Goal: Task Accomplishment & Management: Use online tool/utility

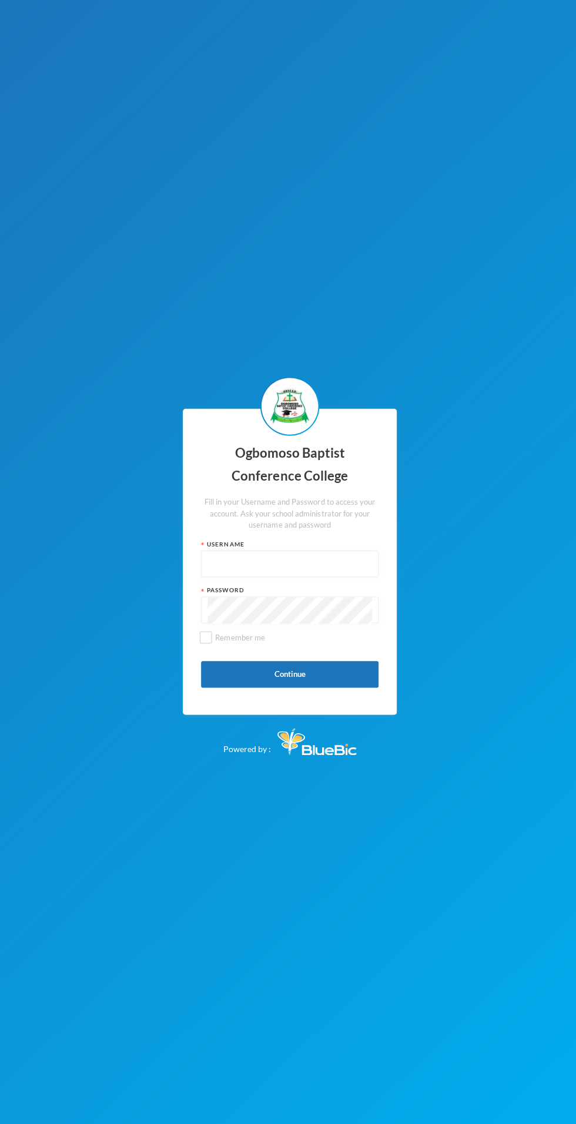
click at [317, 574] on input "text" at bounding box center [287, 561] width 163 height 26
type input "Obacco020"
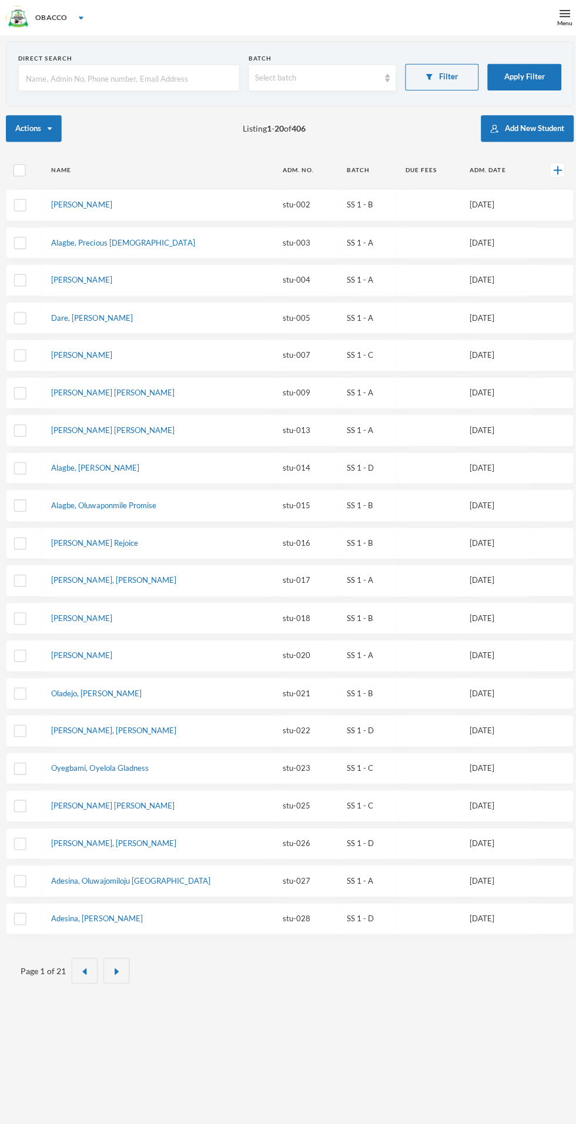
click at [550, 22] on div "Menu" at bounding box center [561, 17] width 29 height 35
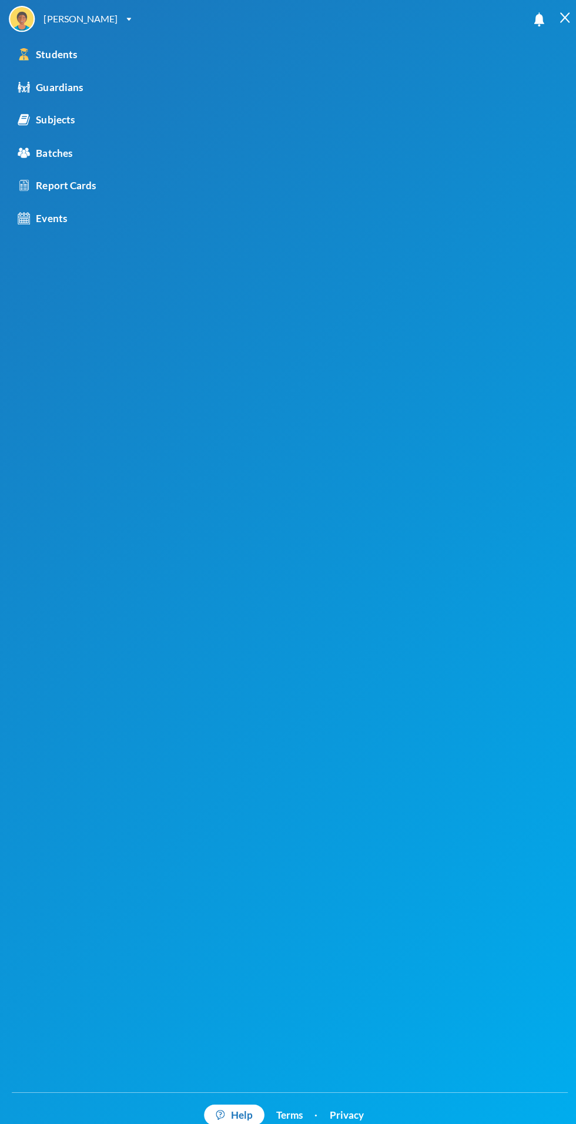
click at [78, 187] on div "Report Cards" at bounding box center [57, 184] width 78 height 15
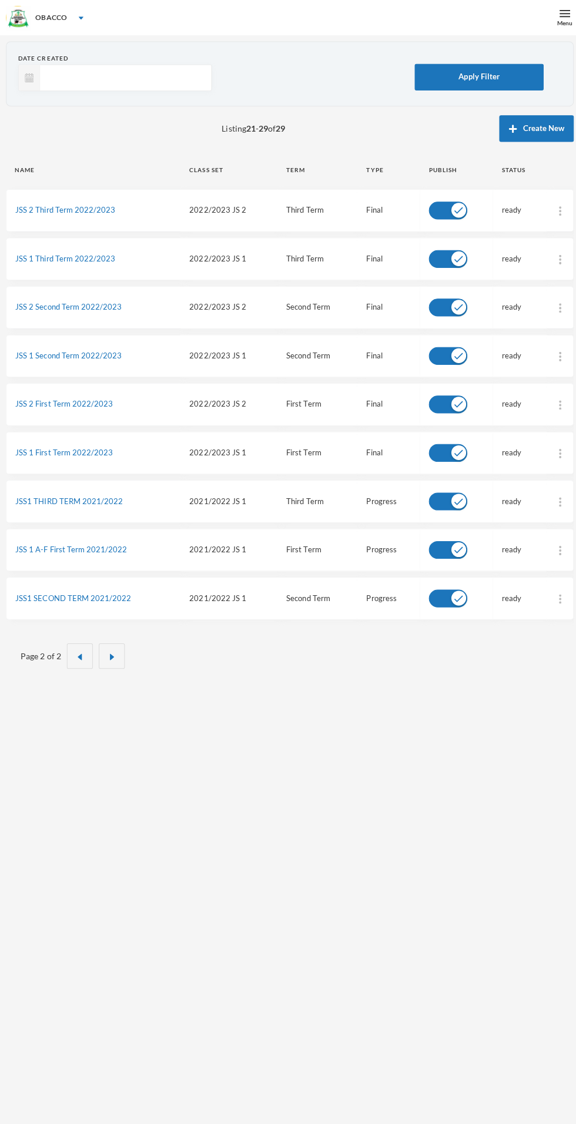
click at [78, 650] on img "button" at bounding box center [79, 653] width 7 height 7
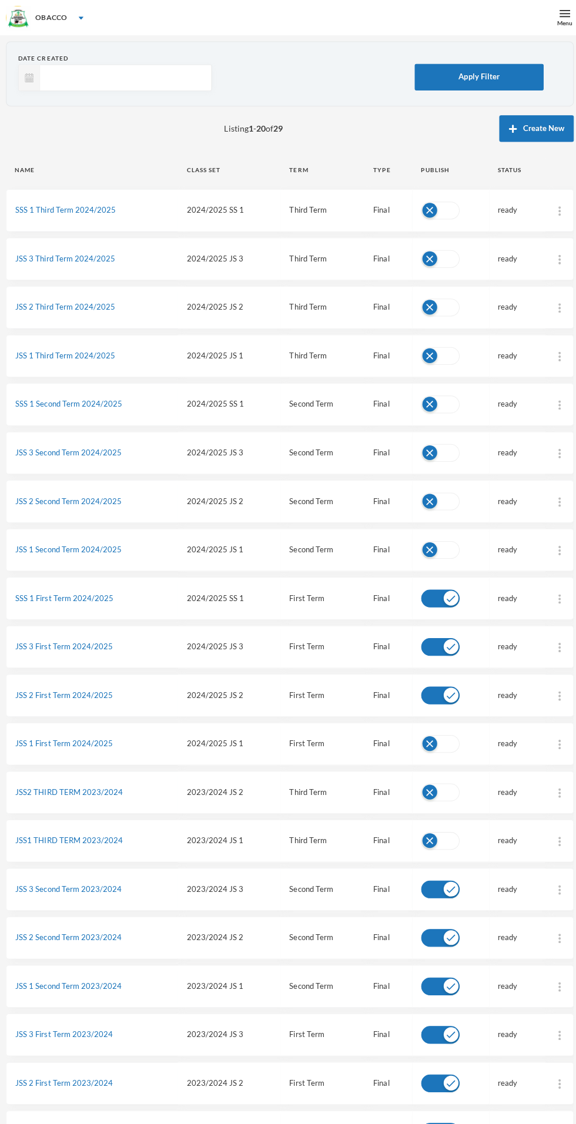
click at [95, 210] on link "SSS 1 Third Term 2024/2025" at bounding box center [65, 208] width 100 height 9
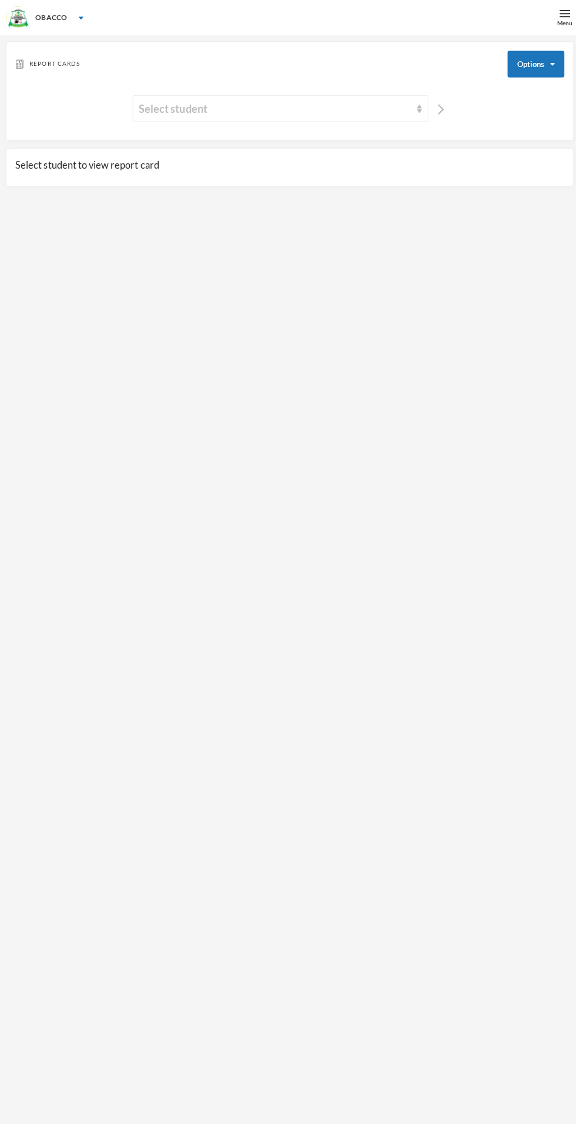
click at [317, 109] on div "Select student" at bounding box center [273, 108] width 270 height 16
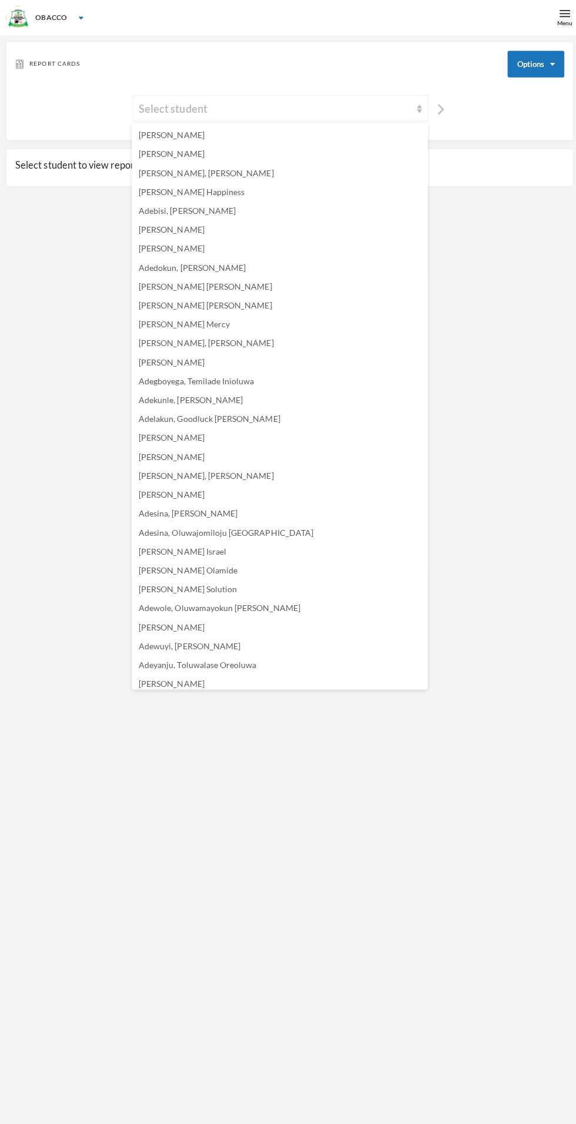
click at [347, 114] on div "Select student" at bounding box center [273, 108] width 270 height 16
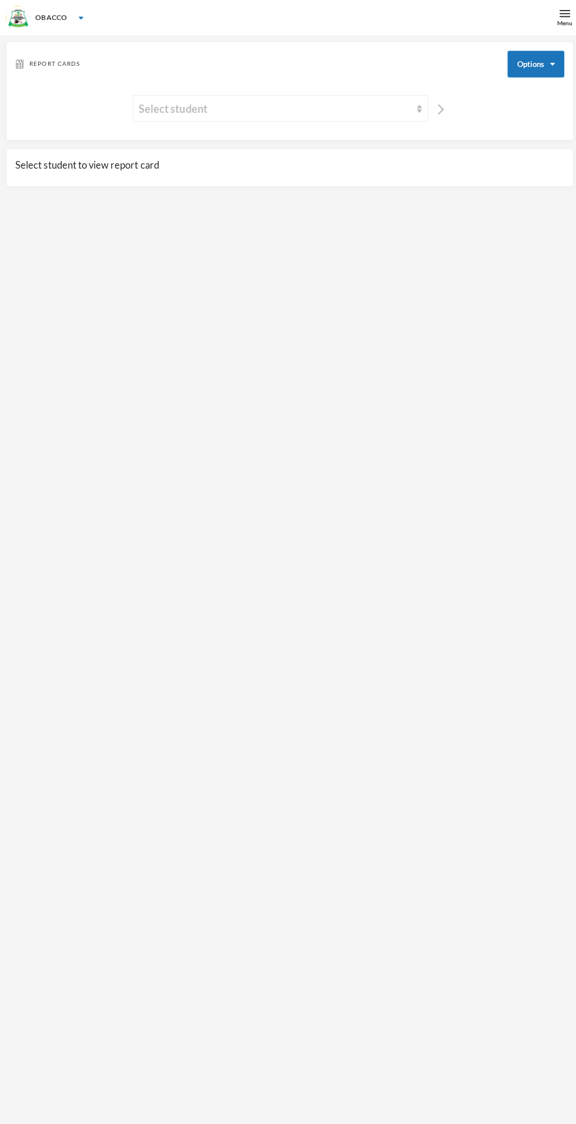
click at [363, 109] on div "Select student" at bounding box center [273, 108] width 270 height 16
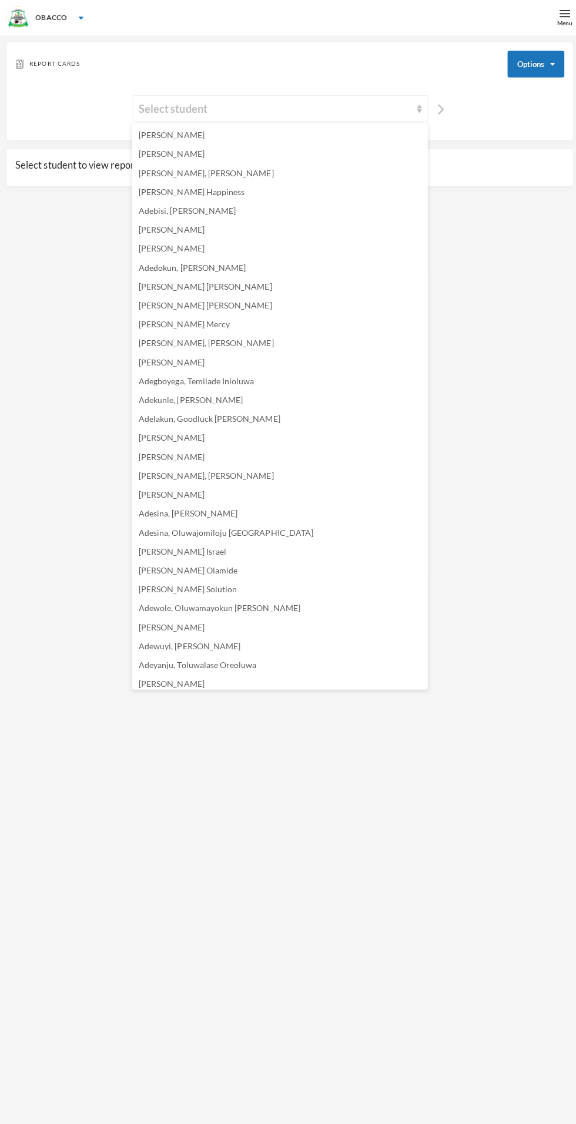
click at [299, 607] on li "Adewole, Oluwamayokun [PERSON_NAME]" at bounding box center [278, 604] width 294 height 19
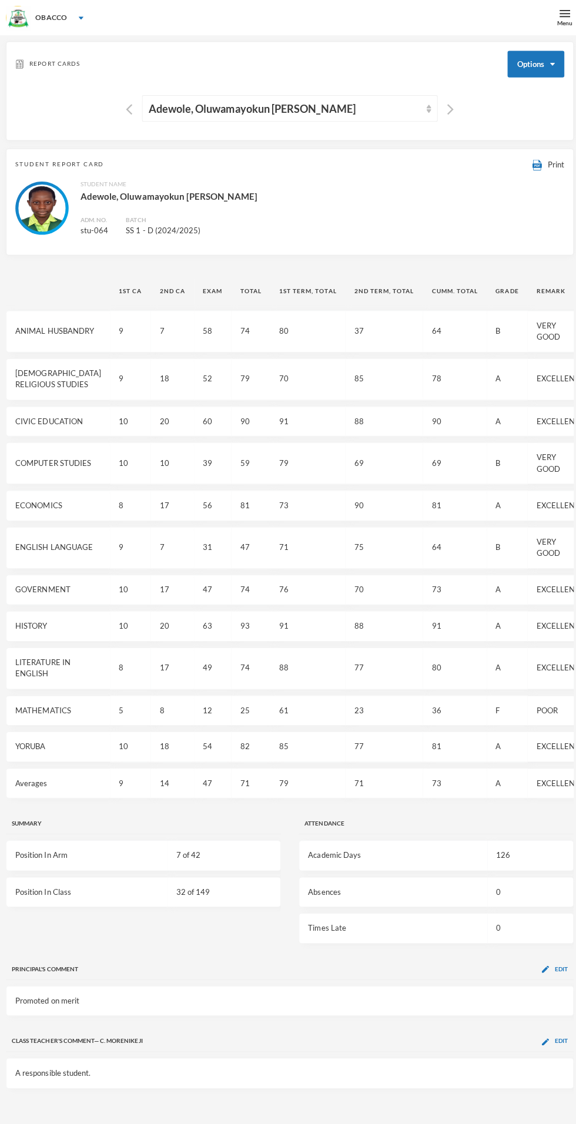
click at [544, 160] on div "Print" at bounding box center [545, 163] width 32 height 13
